Goal: Task Accomplishment & Management: Manage account settings

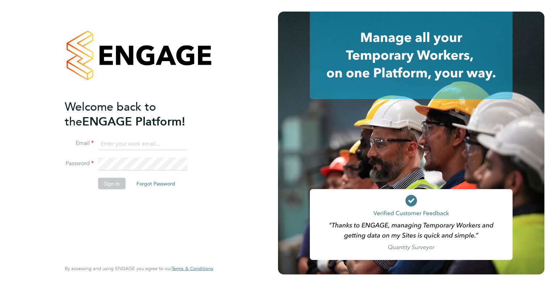
type input "chevel.wynter@wates.co.uk"
drag, startPoint x: 0, startPoint y: 0, endPoint x: 111, endPoint y: 188, distance: 218.6
click at [111, 188] on button "Sign In" at bounding box center [112, 184] width 28 height 12
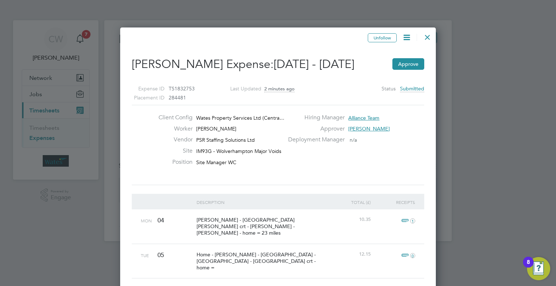
click at [364, 169] on div "Client Config Wates Property Services Ltd (Centra… Worker [PERSON_NAME] Vendor …" at bounding box center [278, 145] width 298 height 62
click at [404, 66] on button "Approve" at bounding box center [408, 64] width 32 height 12
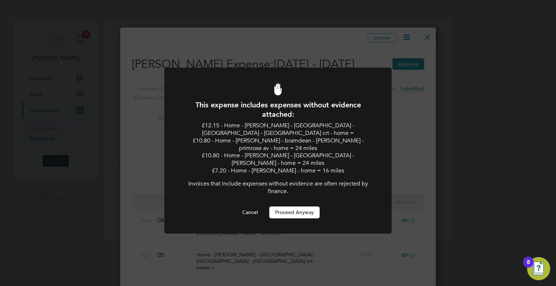
click at [295, 207] on button "Proceed Anyway" at bounding box center [294, 213] width 50 height 12
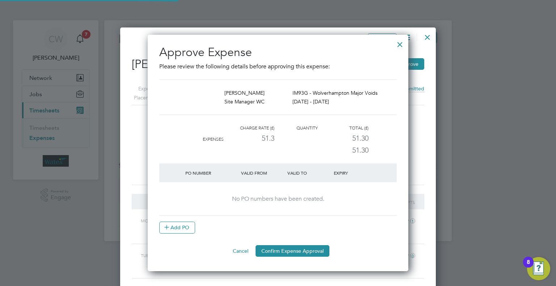
scroll to position [236, 261]
click at [297, 250] on button "Confirm Expense Approval" at bounding box center [293, 251] width 74 height 12
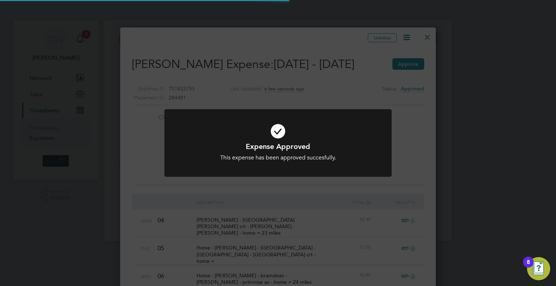
scroll to position [3, 4]
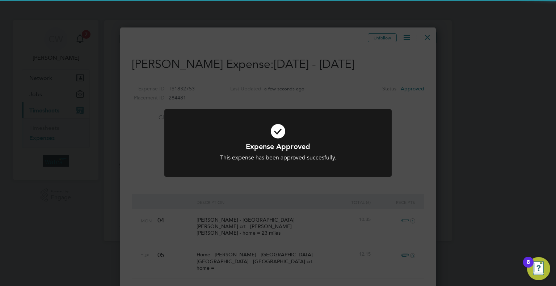
click at [323, 142] on h1 "Expense Approved" at bounding box center [278, 146] width 188 height 9
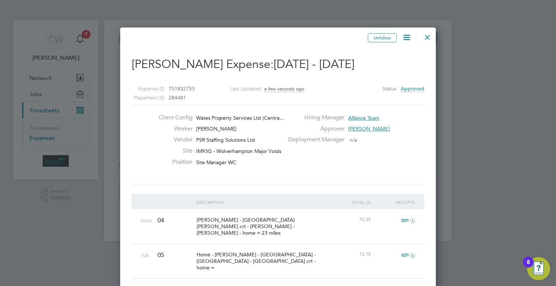
click at [427, 35] on div at bounding box center [427, 35] width 13 height 13
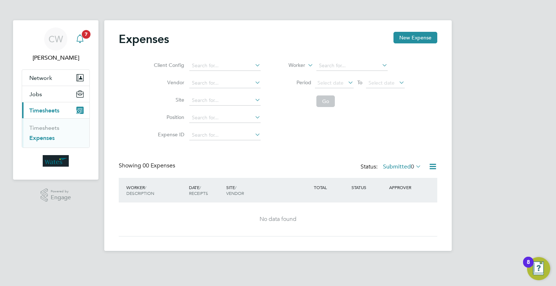
click at [83, 37] on app-alerts-badge "7" at bounding box center [85, 34] width 9 height 10
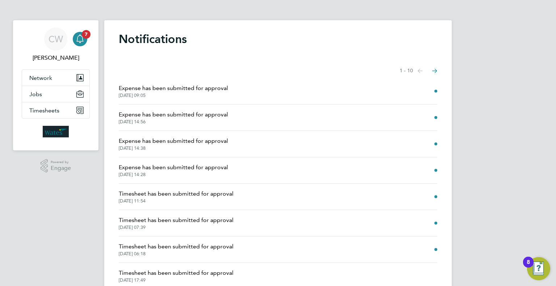
click at [304, 13] on ng-component "Notifications Showing items 1 - 10 items Previous page Next page Expense has be…" at bounding box center [277, 178] width 347 height 357
